Goal: Task Accomplishment & Management: Use online tool/utility

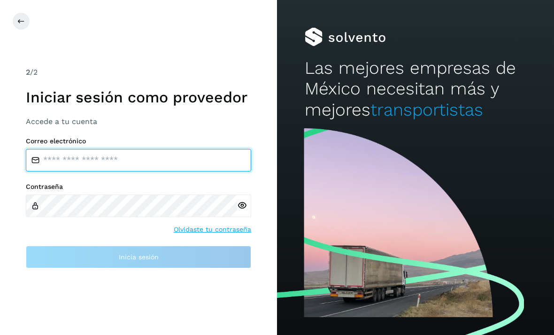
click at [95, 171] on input "email" at bounding box center [138, 160] width 225 height 23
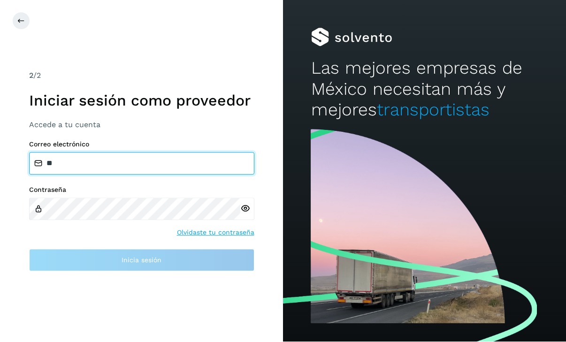
scroll to position [1, 0]
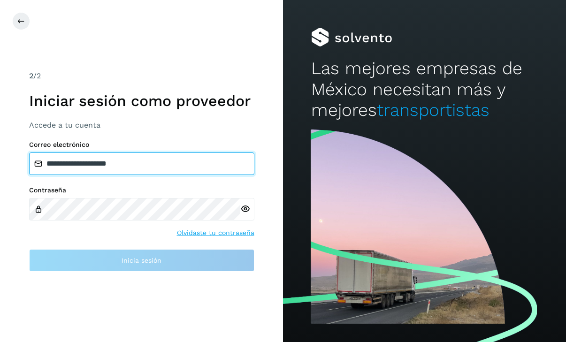
type input "**********"
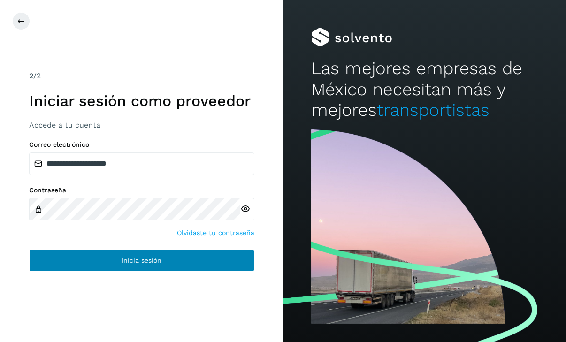
click at [98, 272] on button "Inicia sesión" at bounding box center [141, 260] width 225 height 23
click at [49, 269] on button "Inicia sesión" at bounding box center [141, 260] width 225 height 23
click at [61, 272] on button "Inicia sesión" at bounding box center [141, 260] width 225 height 23
click at [160, 272] on button "Inicia sesión" at bounding box center [141, 260] width 225 height 23
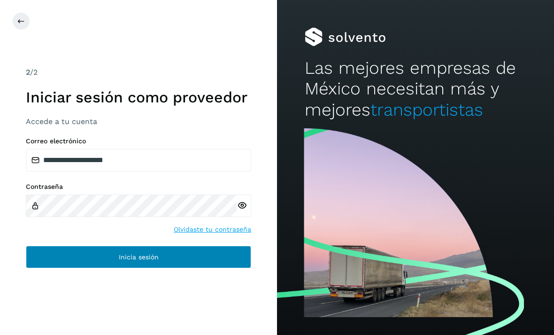
click at [125, 268] on button "Inicia sesión" at bounding box center [138, 256] width 225 height 23
click at [121, 260] on span "Inicia sesión" at bounding box center [139, 256] width 40 height 7
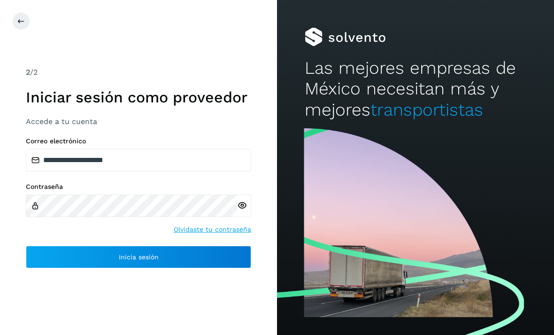
click at [242, 210] on icon at bounding box center [242, 205] width 10 height 10
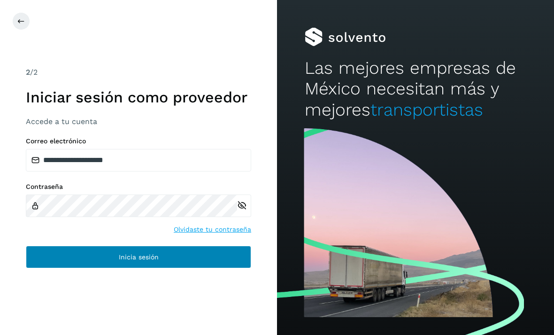
click at [171, 266] on button "Inicia sesión" at bounding box center [138, 256] width 225 height 23
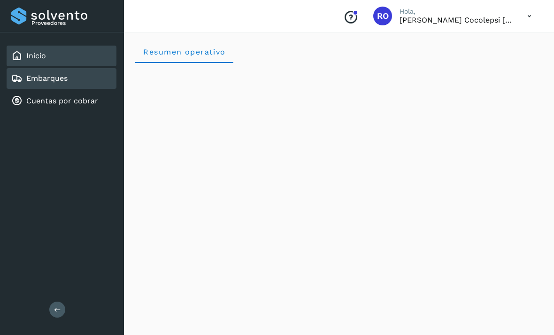
click at [77, 80] on div "Embarques" at bounding box center [62, 78] width 110 height 21
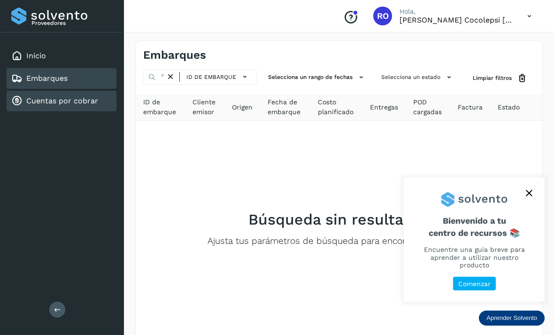
click at [61, 102] on link "Cuentas por cobrar" at bounding box center [62, 100] width 72 height 9
